Goal: Task Accomplishment & Management: Manage account settings

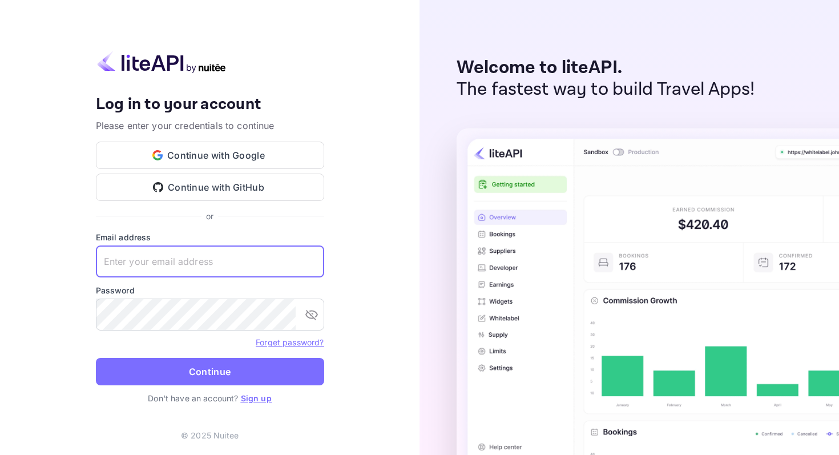
click at [164, 258] on input "text" at bounding box center [210, 261] width 228 height 32
type input "[EMAIL_ADDRESS][DOMAIN_NAME]"
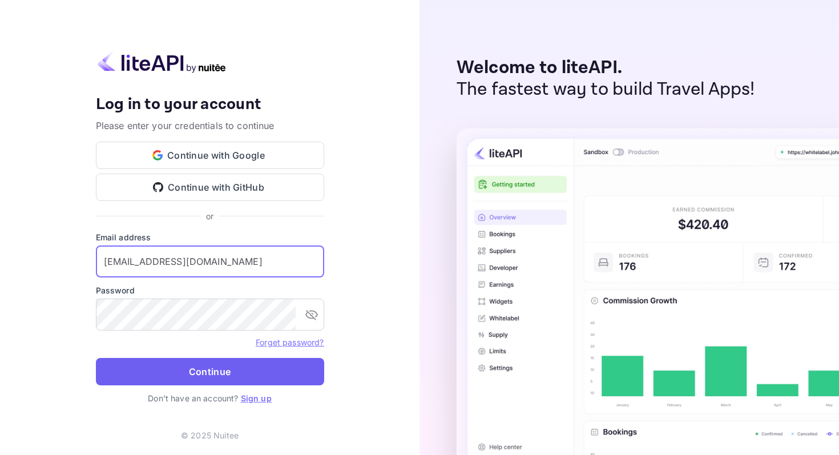
click at [245, 373] on button "Continue" at bounding box center [210, 371] width 228 height 27
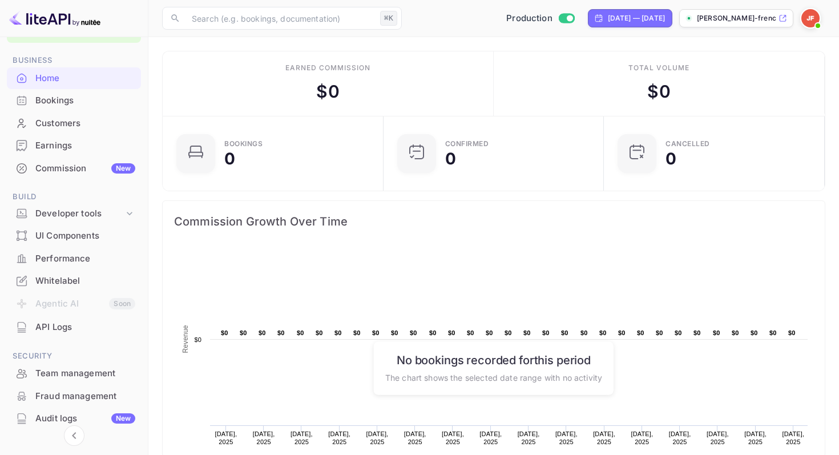
scroll to position [34, 0]
click at [56, 280] on div "Whitelabel" at bounding box center [85, 280] width 100 height 13
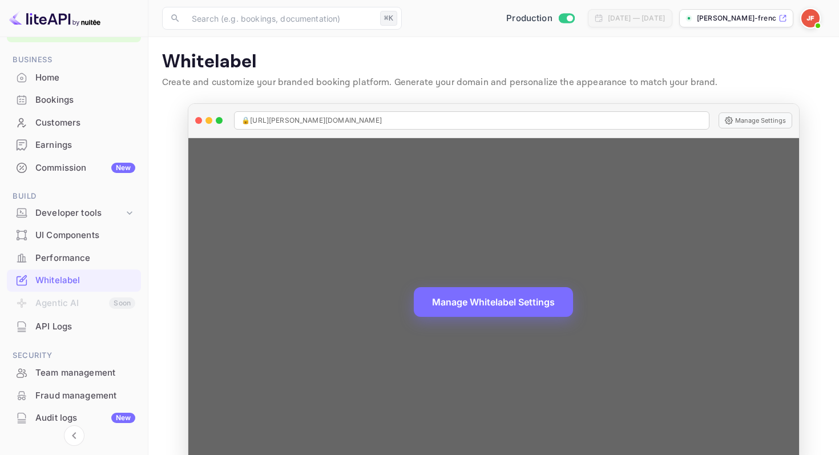
scroll to position [26, 0]
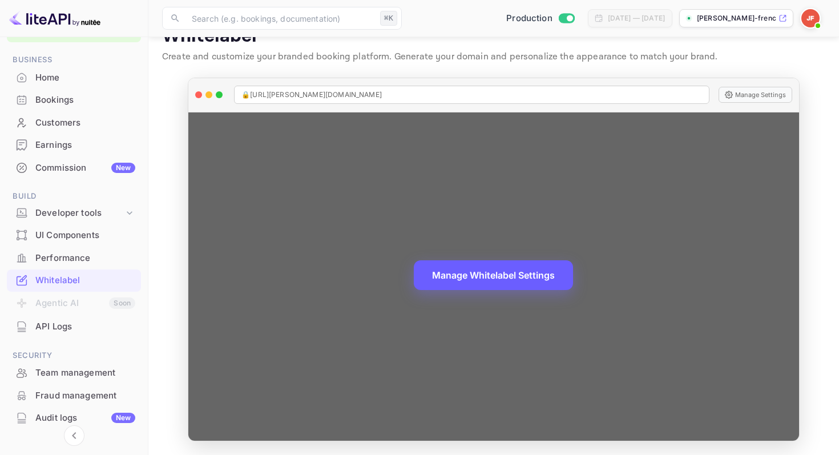
click at [456, 280] on button "Manage Whitelabel Settings" at bounding box center [493, 275] width 159 height 30
